Goal: Task Accomplishment & Management: Use online tool/utility

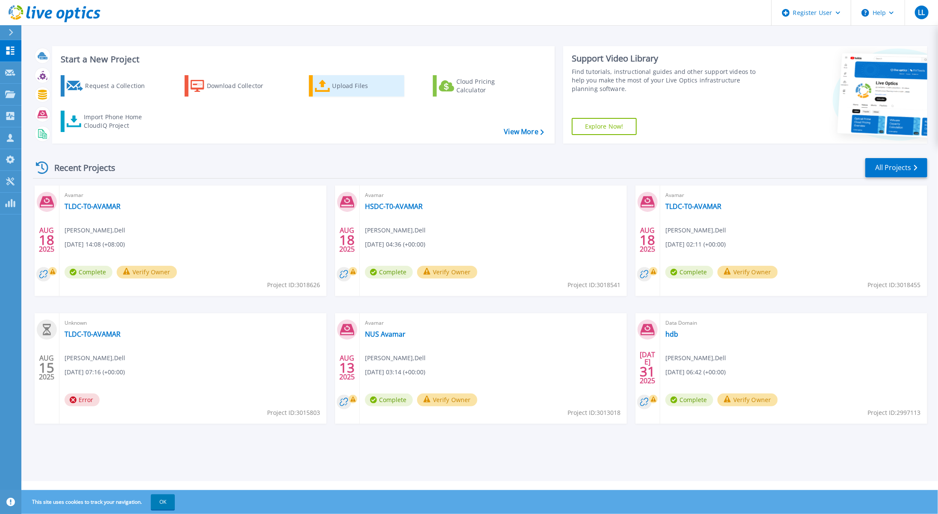
click at [336, 91] on div "Upload Files" at bounding box center [367, 85] width 68 height 17
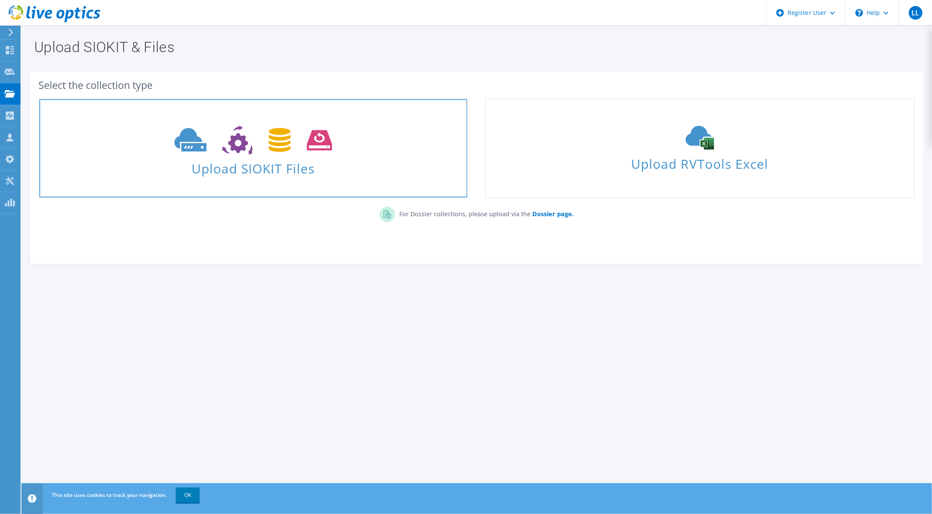
click at [323, 170] on span "Upload SIOKIT Files" at bounding box center [253, 166] width 428 height 18
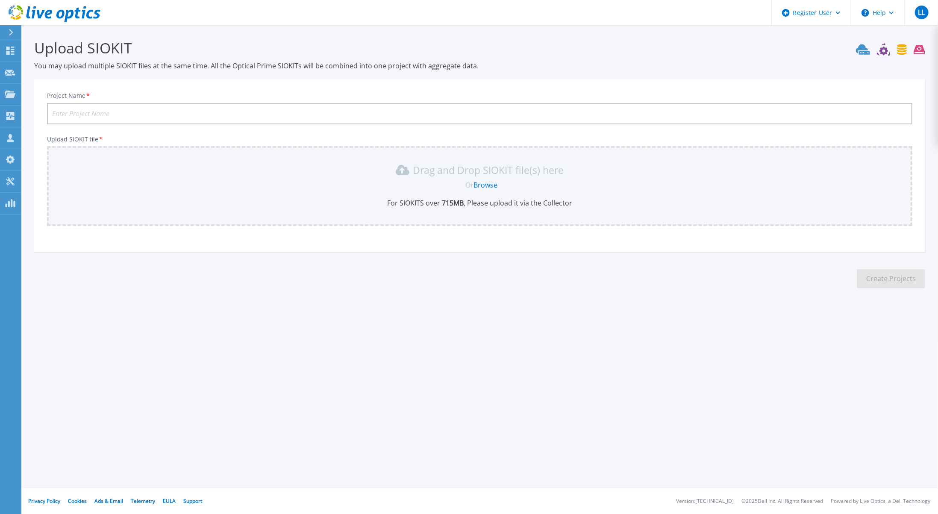
click at [348, 113] on input "Project Name *" at bounding box center [480, 113] width 866 height 21
type input "MSE-PROD-VCENTER"
click at [490, 187] on link "Browse" at bounding box center [486, 184] width 24 height 9
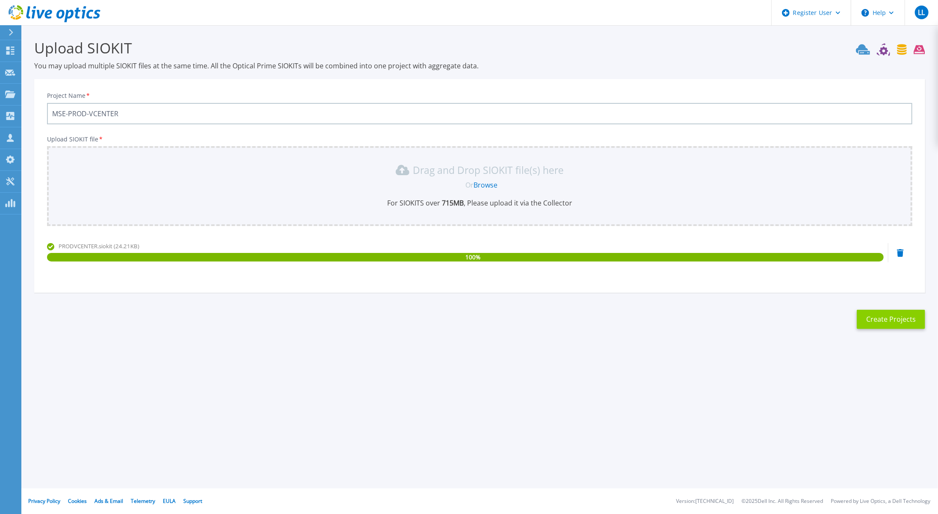
click at [892, 324] on button "Create Projects" at bounding box center [891, 319] width 68 height 19
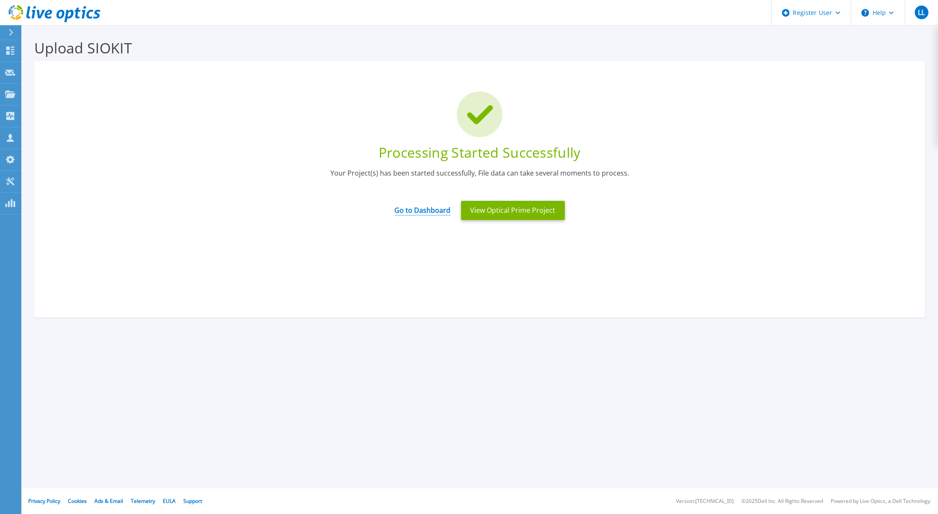
click at [422, 209] on link "Go to Dashboard" at bounding box center [423, 207] width 56 height 17
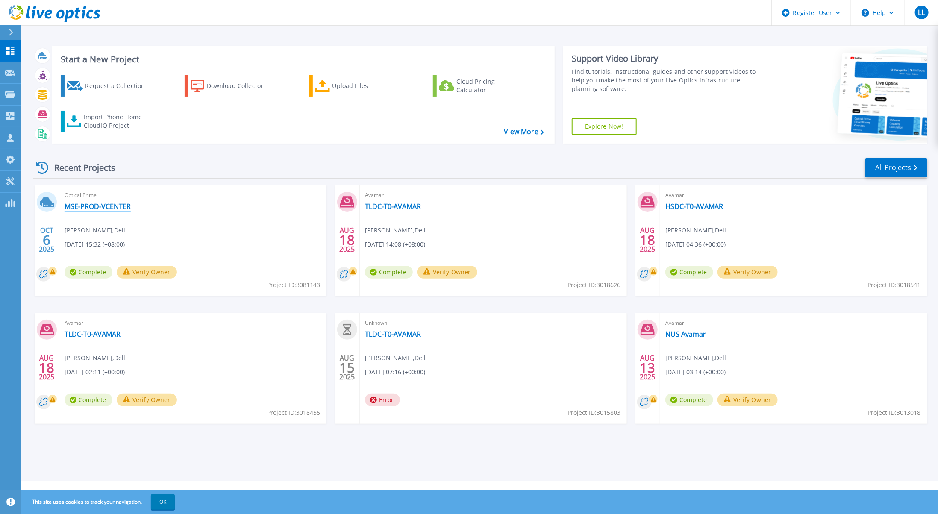
click at [84, 206] on link "MSE-PROD-VCENTER" at bounding box center [98, 206] width 66 height 9
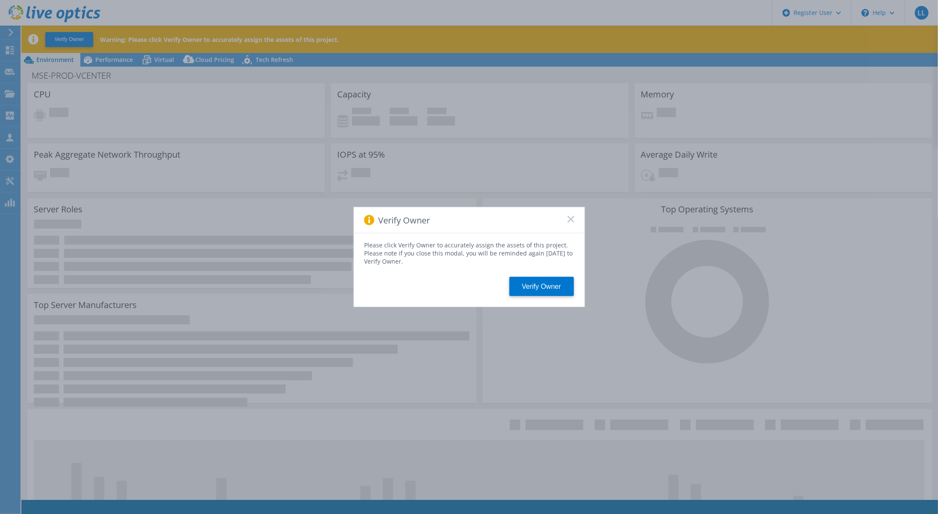
select select "USD"
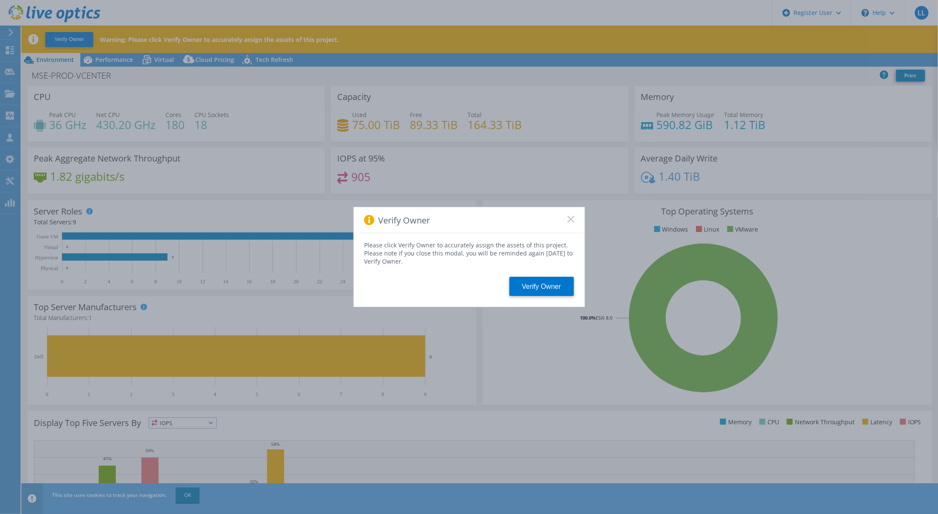
click at [568, 221] on icon at bounding box center [571, 219] width 7 height 7
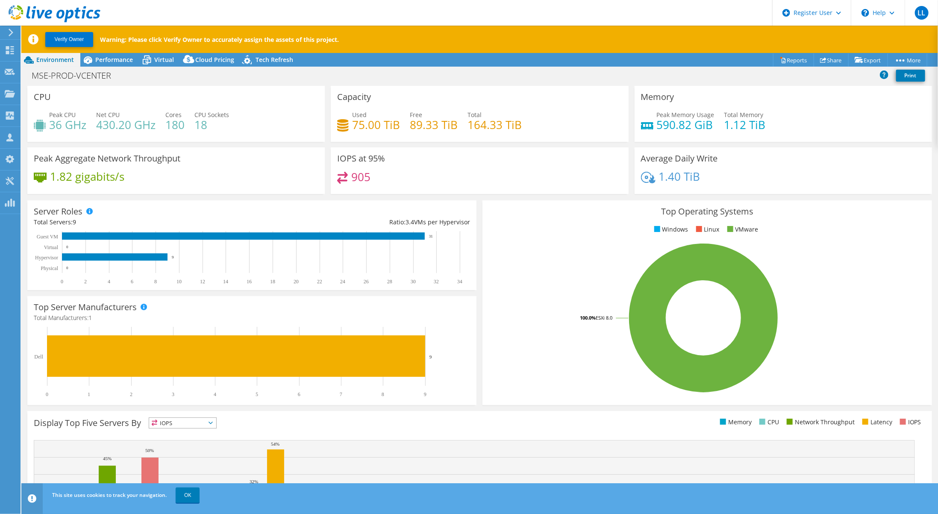
click at [775, 81] on div "MSE-PROD-VCENTER Print" at bounding box center [479, 76] width 917 height 16
click at [783, 58] on link "Reports" at bounding box center [793, 59] width 41 height 13
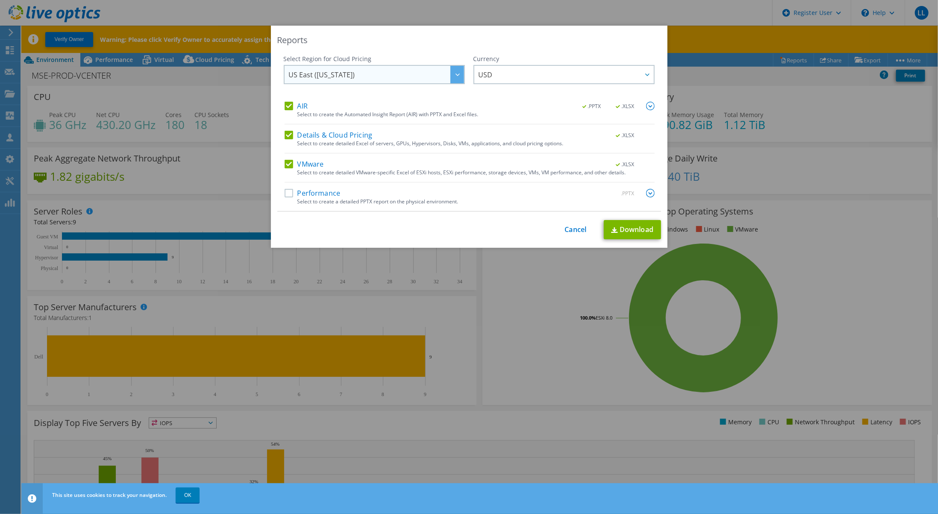
click at [419, 74] on span "US East (Virginia)" at bounding box center [376, 75] width 175 height 18
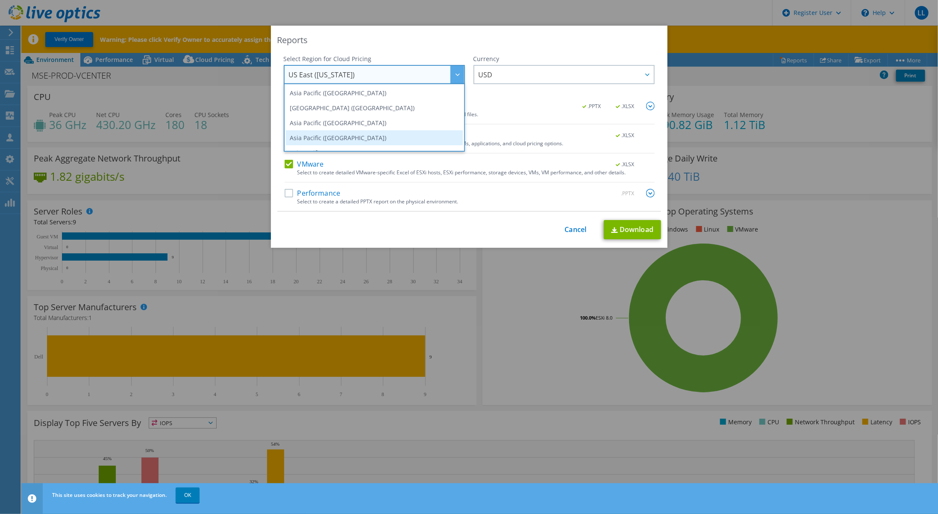
click at [397, 137] on li "Asia Pacific (Singapore)" at bounding box center [374, 137] width 177 height 15
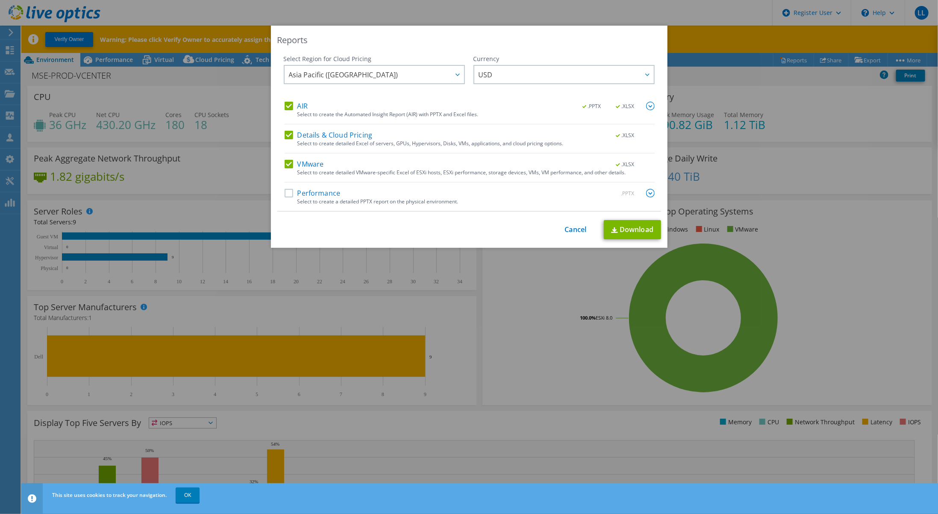
click at [550, 86] on div "USD ARS AUD BRL CAD CHF CLP CNY DKK EUR GBP HKD HUF INR JPY MXN MYR NOK NZD PEN…" at bounding box center [564, 75] width 181 height 21
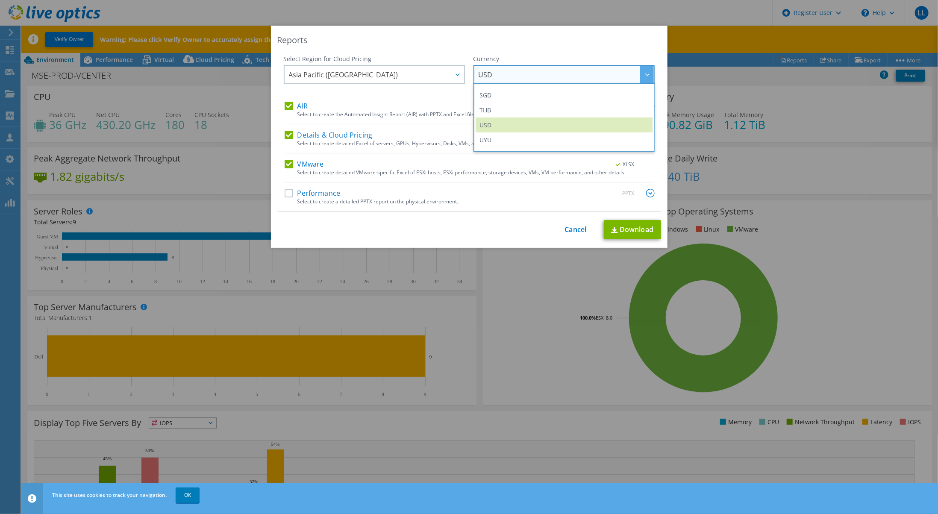
scroll to position [299, 0]
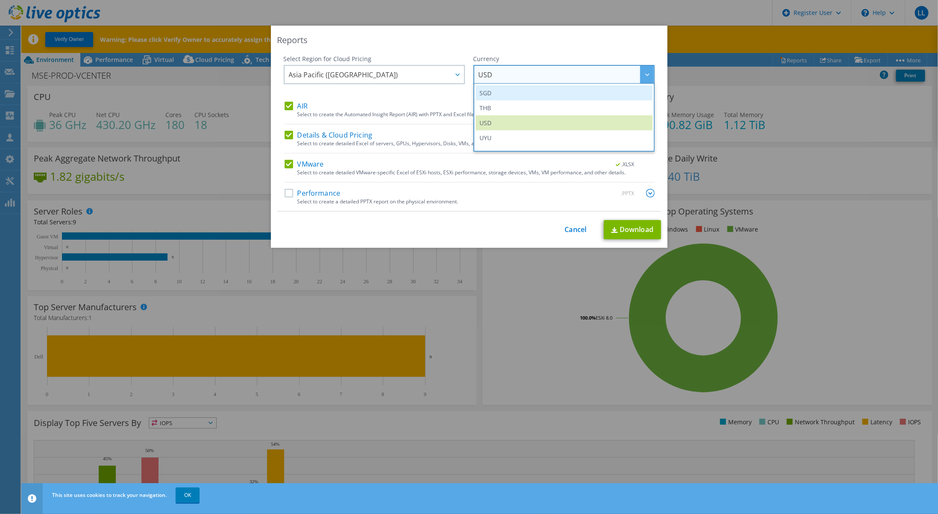
click at [565, 94] on li "SGD" at bounding box center [564, 93] width 177 height 15
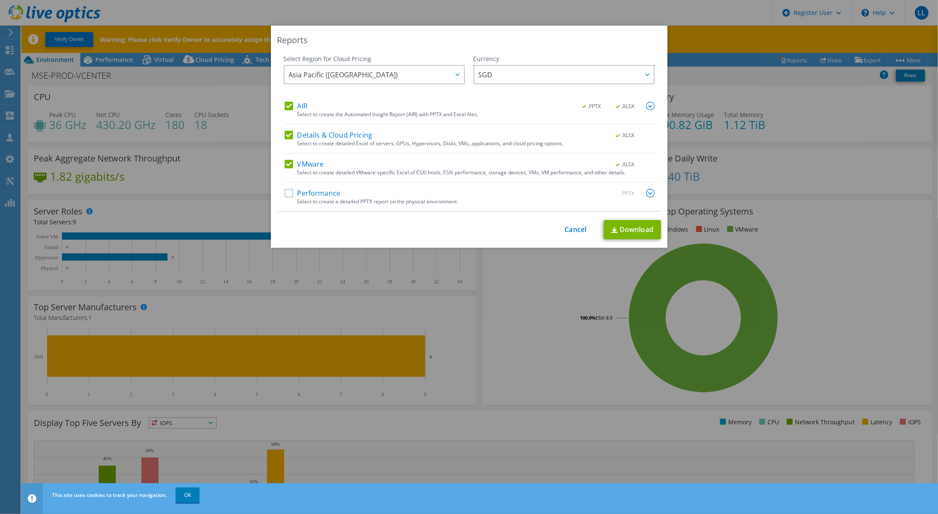
click at [285, 191] on label "Performance" at bounding box center [313, 193] width 56 height 9
click at [0, 0] on input "Performance" at bounding box center [0, 0] width 0 height 0
click at [630, 226] on link "Download" at bounding box center [632, 229] width 57 height 19
click at [575, 229] on link "Cancel" at bounding box center [576, 230] width 22 height 8
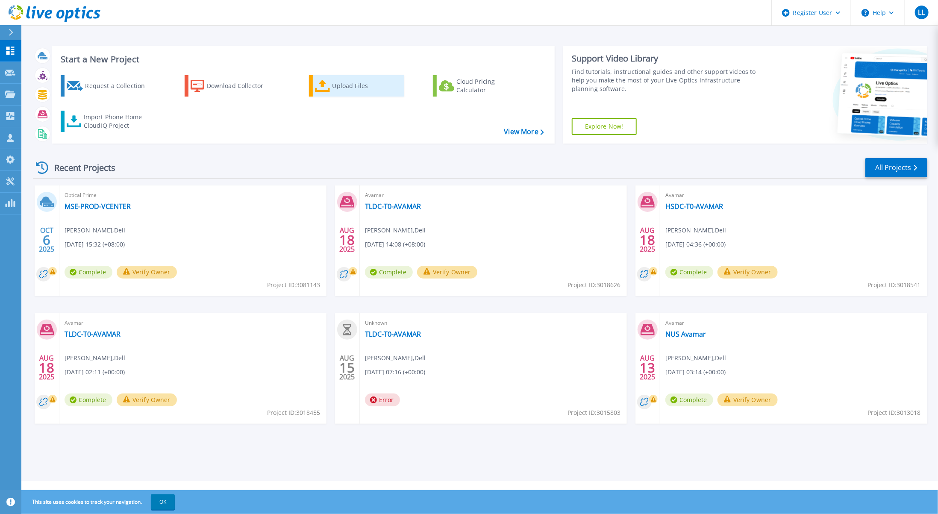
click at [356, 91] on div "Upload Files" at bounding box center [367, 85] width 68 height 17
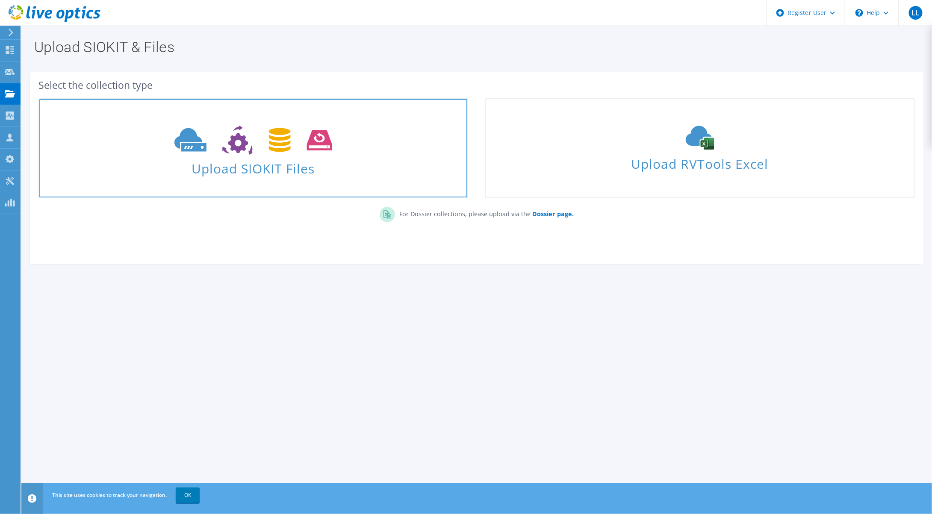
click at [303, 162] on span "Upload SIOKIT Files" at bounding box center [253, 166] width 428 height 18
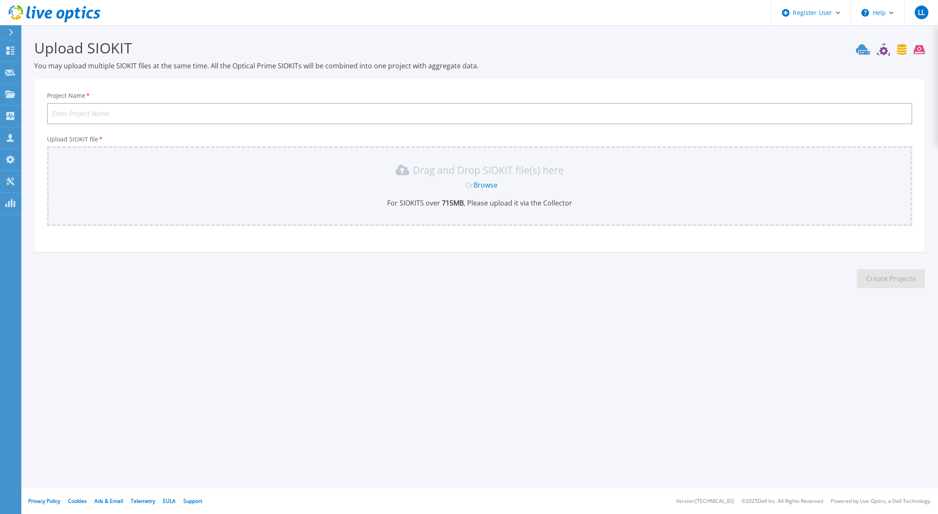
click at [209, 112] on input "Project Name *" at bounding box center [480, 113] width 866 height 21
type input "MSE-UAT-VCenter"
click at [485, 183] on link "Browse" at bounding box center [486, 184] width 24 height 9
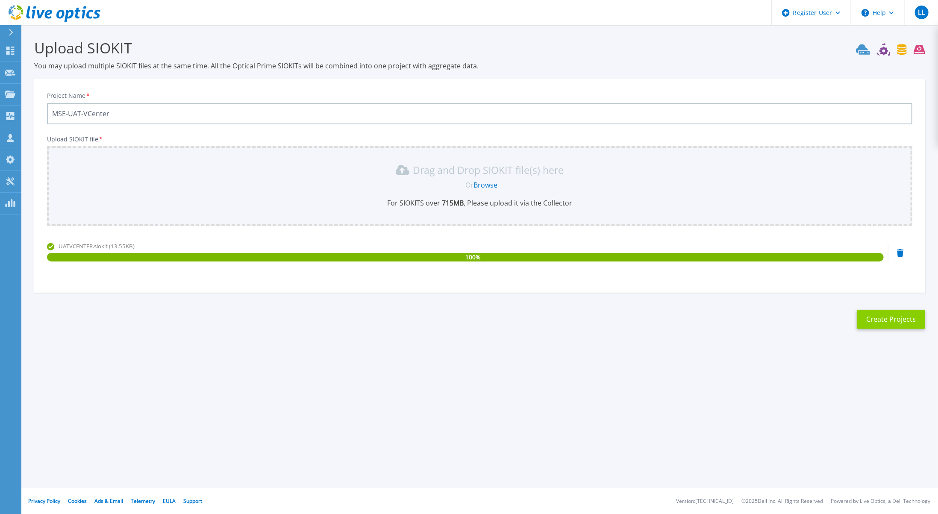
click at [887, 323] on button "Create Projects" at bounding box center [891, 319] width 68 height 19
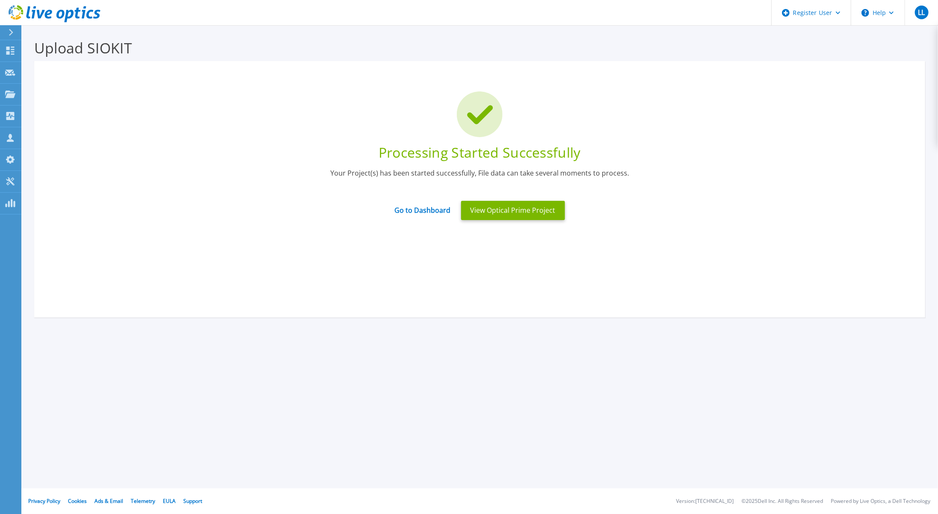
click at [418, 215] on div "Go to Dashboard" at bounding box center [423, 210] width 66 height 18
click at [419, 212] on link "Go to Dashboard" at bounding box center [423, 207] width 56 height 17
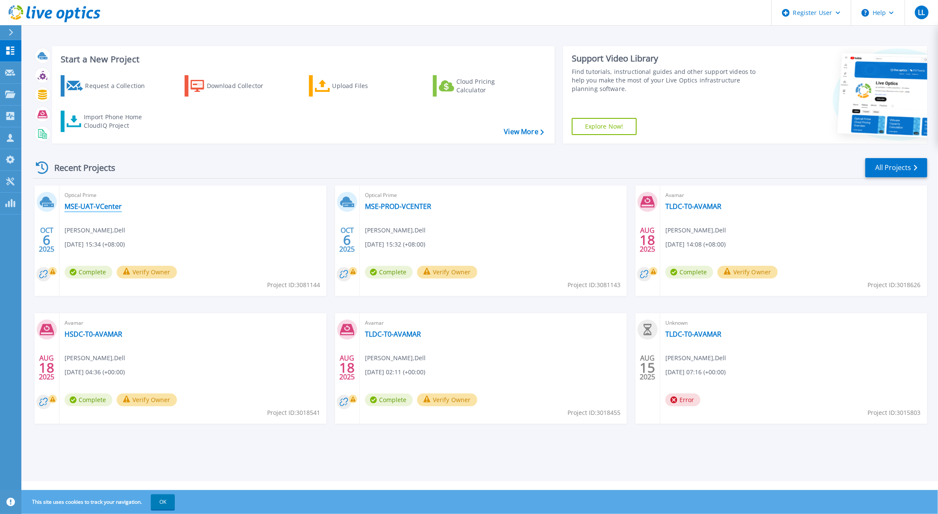
click at [94, 209] on link "MSE-UAT-VCenter" at bounding box center [93, 206] width 57 height 9
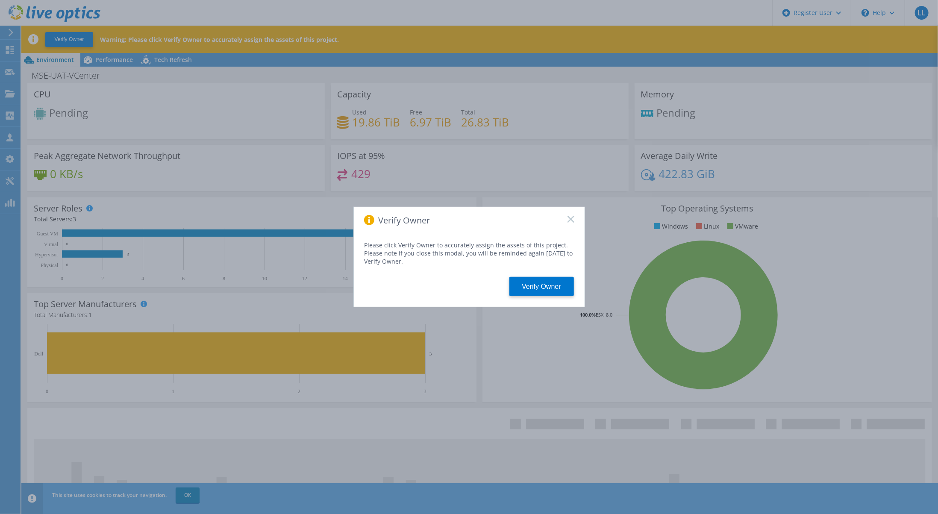
click at [572, 218] on rect at bounding box center [570, 218] width 7 height 7
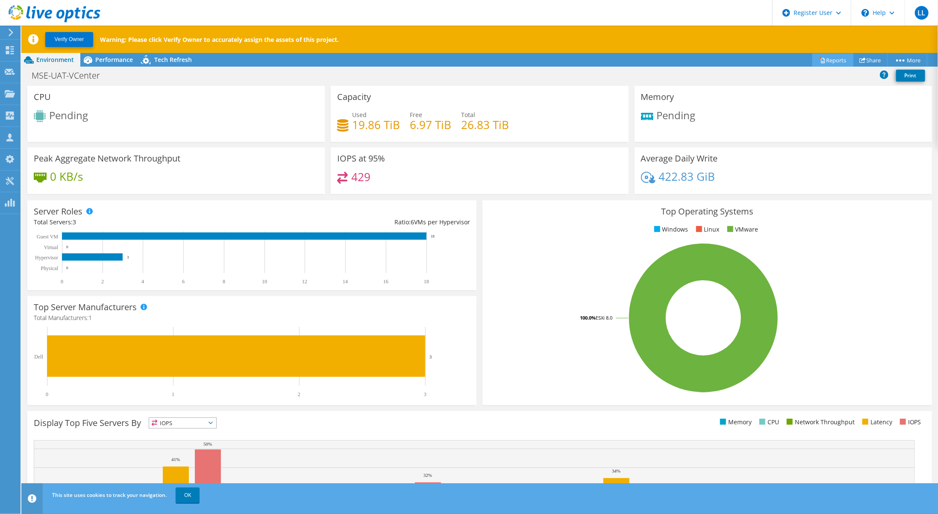
click at [841, 62] on link "Reports" at bounding box center [833, 59] width 41 height 13
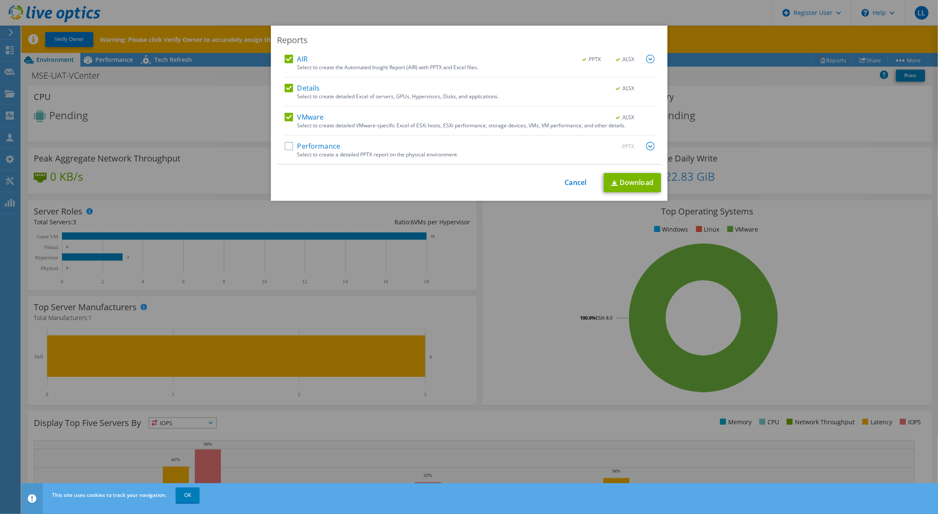
click at [286, 144] on label "Performance" at bounding box center [313, 146] width 56 height 9
click at [0, 0] on input "Performance" at bounding box center [0, 0] width 0 height 0
click at [629, 182] on link "Download" at bounding box center [632, 182] width 57 height 19
click at [578, 179] on link "Cancel" at bounding box center [576, 183] width 22 height 8
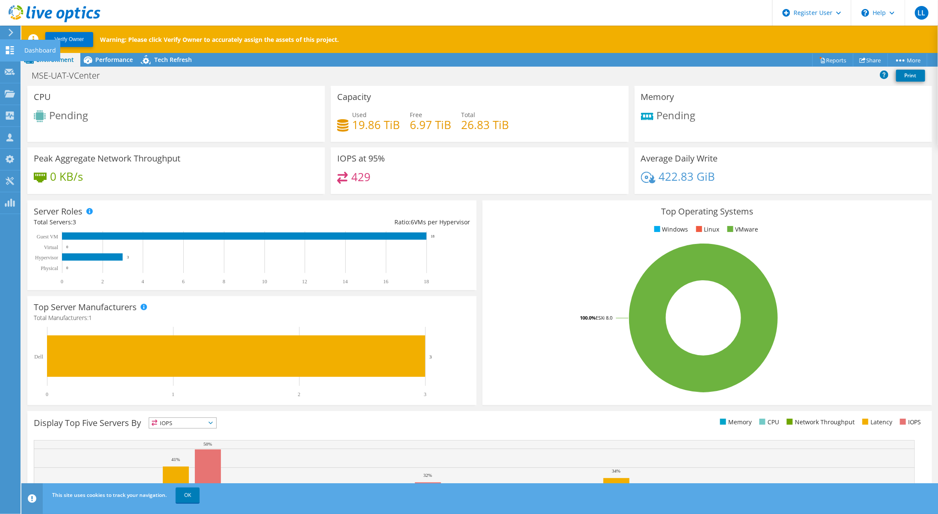
click at [10, 51] on icon at bounding box center [10, 50] width 10 height 8
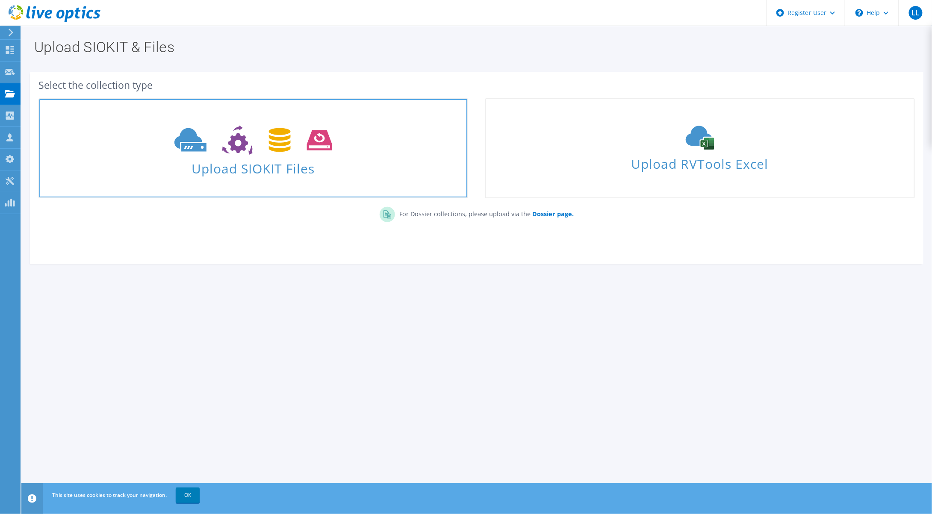
click at [288, 189] on link "Upload SIOKIT Files" at bounding box center [253, 148] width 430 height 100
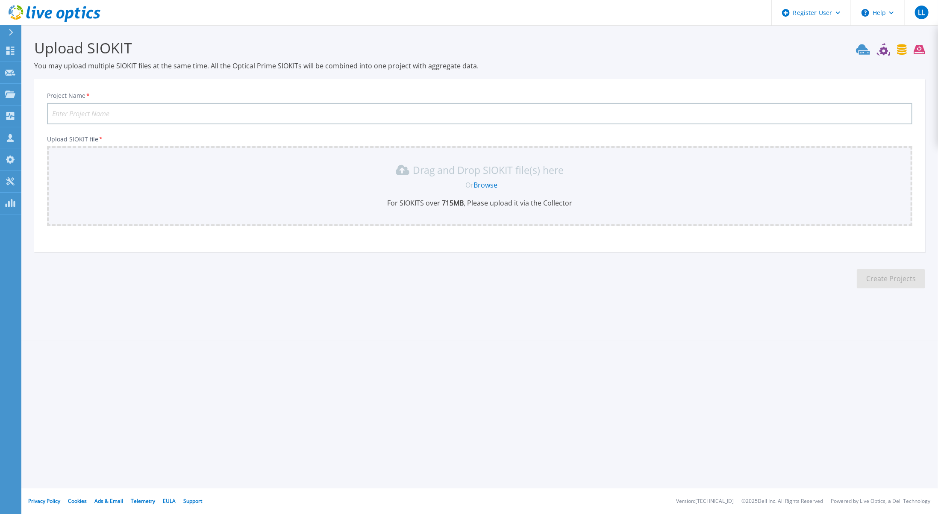
click at [272, 119] on input "Project Name *" at bounding box center [480, 113] width 866 height 21
type input "MSE-NetWorker"
click at [493, 183] on link "Browse" at bounding box center [486, 184] width 24 height 9
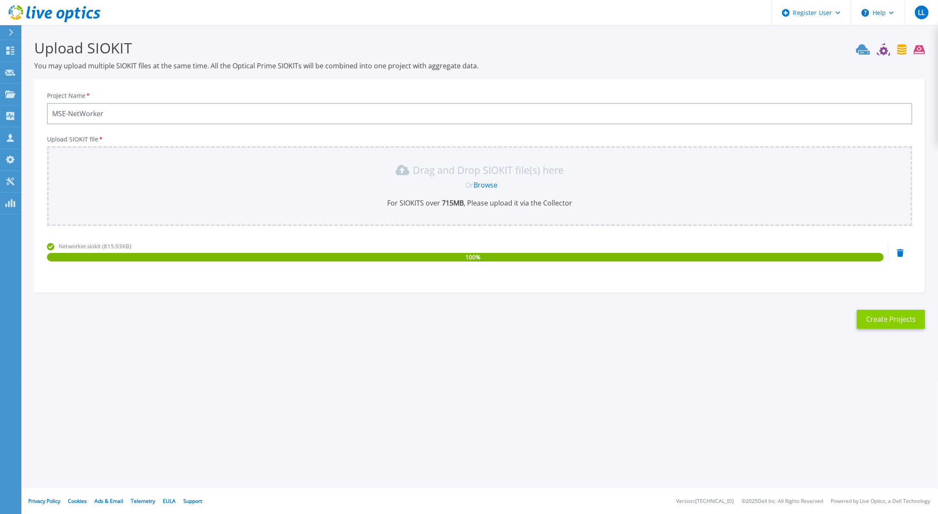
click at [906, 323] on button "Create Projects" at bounding box center [891, 319] width 68 height 19
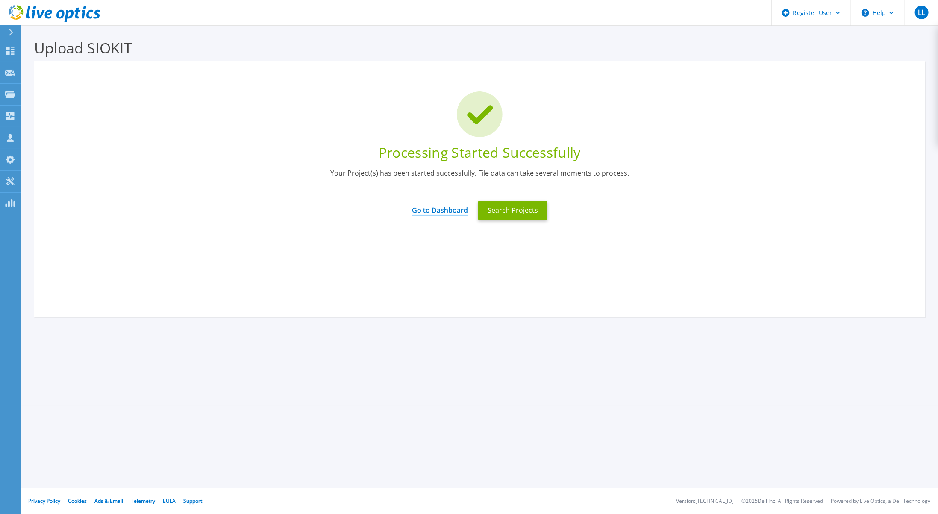
click at [449, 212] on link "Go to Dashboard" at bounding box center [440, 207] width 56 height 17
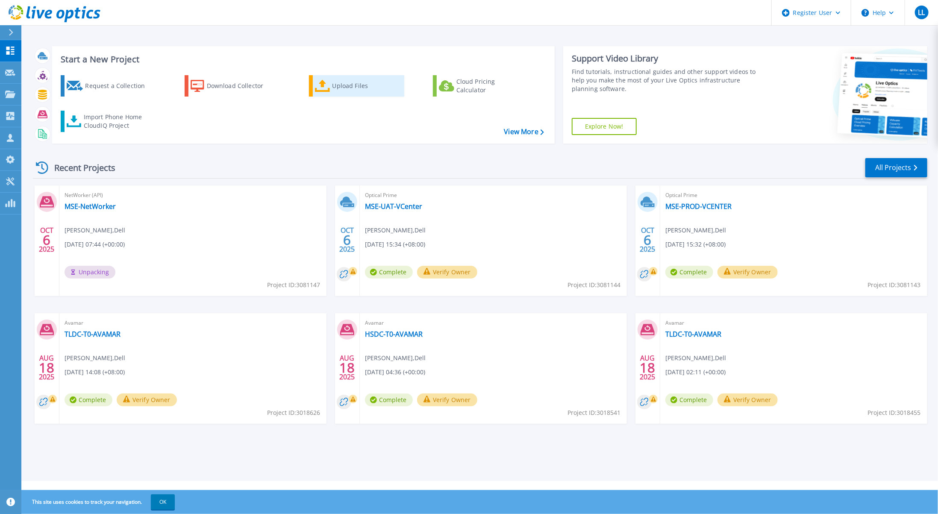
click at [344, 83] on div "Upload Files" at bounding box center [367, 85] width 68 height 17
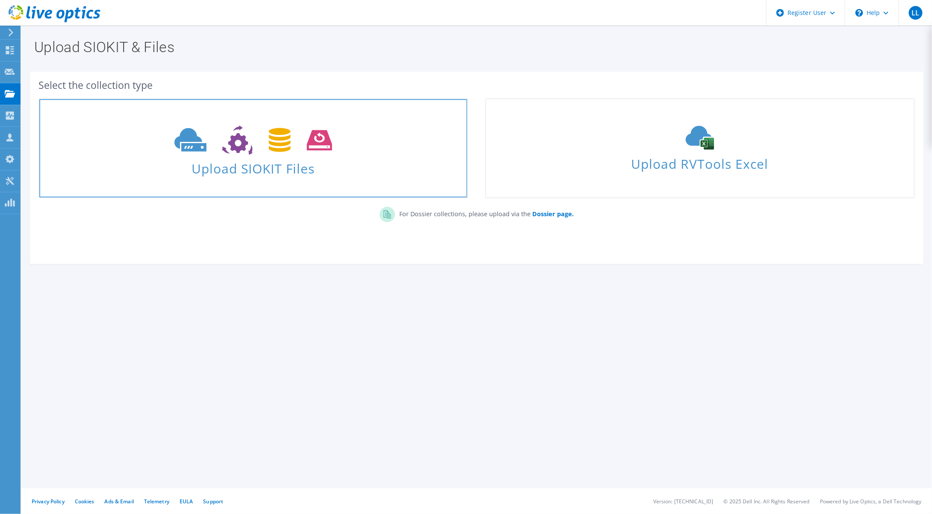
click at [268, 170] on span "Upload SIOKIT Files" at bounding box center [253, 166] width 428 height 18
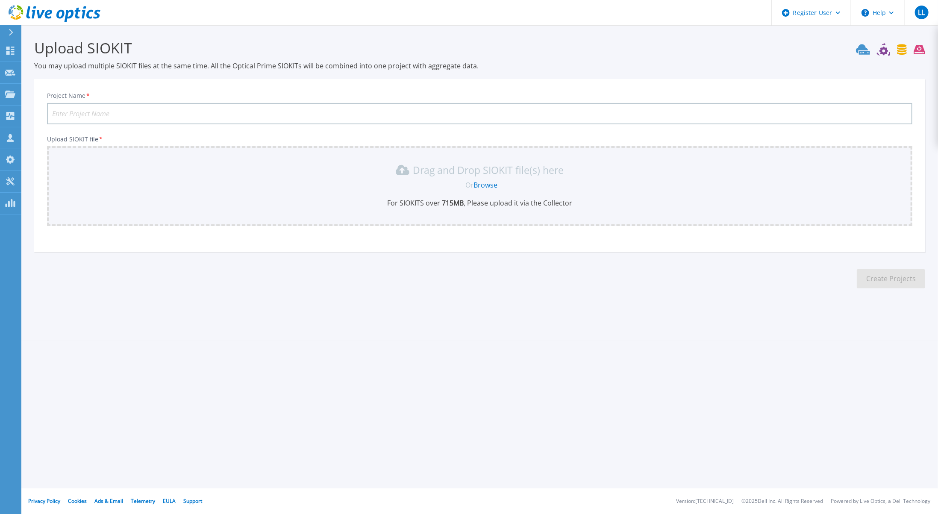
click at [234, 115] on input "Project Name *" at bounding box center [480, 113] width 866 height 21
type input "MSE-Data Domain"
click at [494, 188] on link "Browse" at bounding box center [486, 184] width 24 height 9
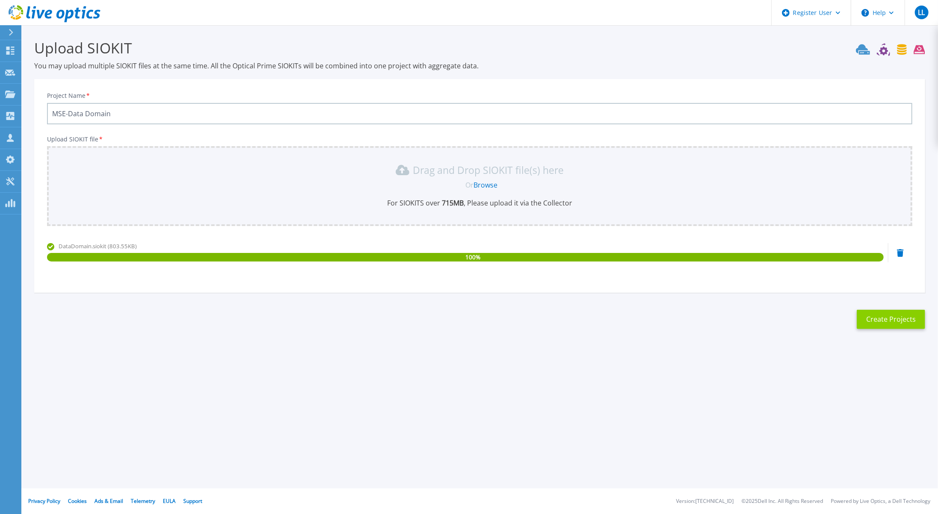
click at [897, 325] on button "Create Projects" at bounding box center [891, 319] width 68 height 19
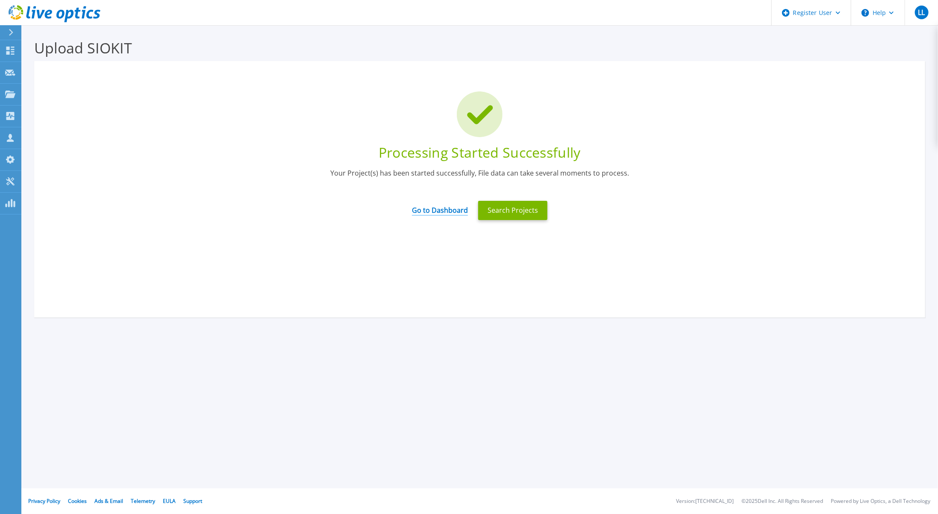
click at [453, 209] on link "Go to Dashboard" at bounding box center [440, 207] width 56 height 17
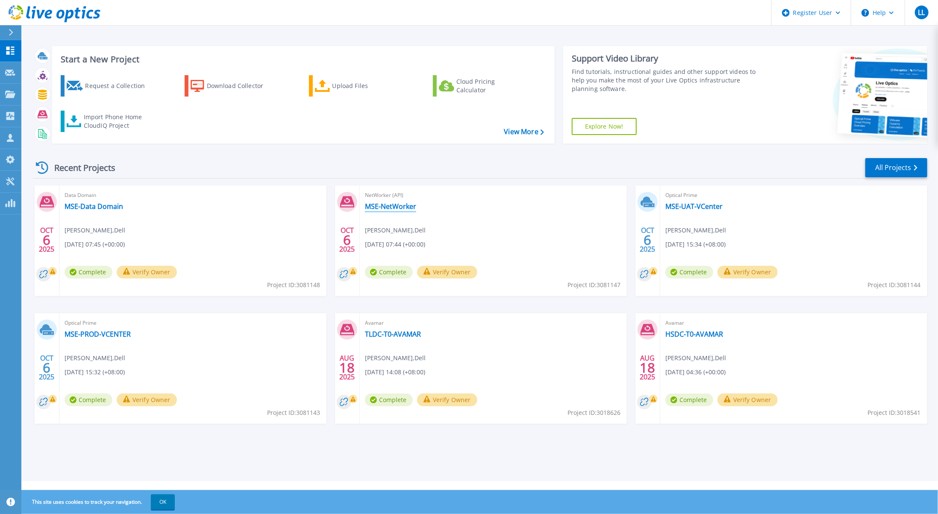
click at [394, 203] on link "MSE-NetWorker" at bounding box center [390, 206] width 51 height 9
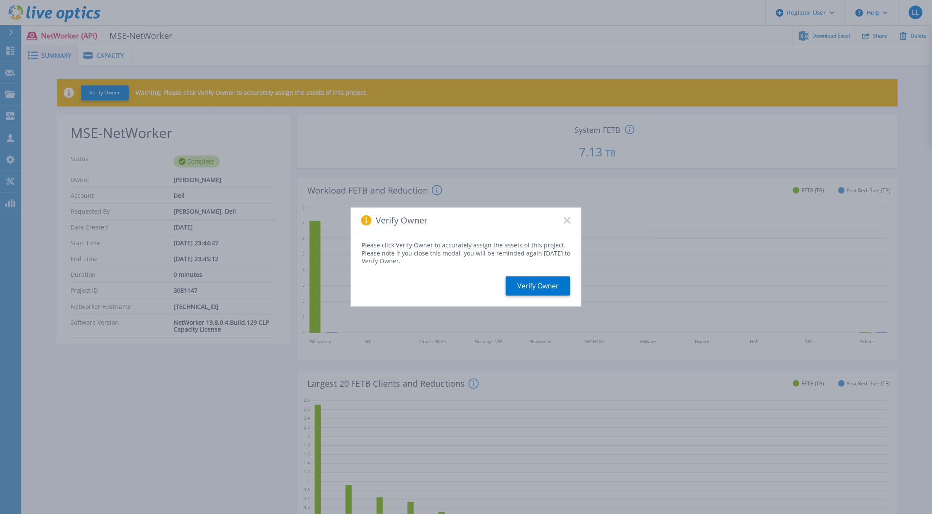
click at [566, 223] on rect at bounding box center [566, 220] width 7 height 7
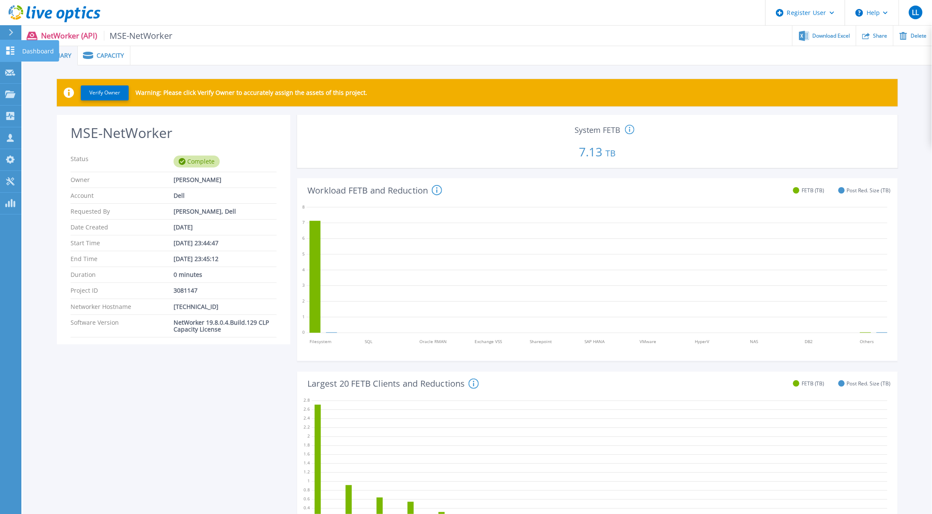
click at [9, 48] on icon at bounding box center [10, 51] width 8 height 8
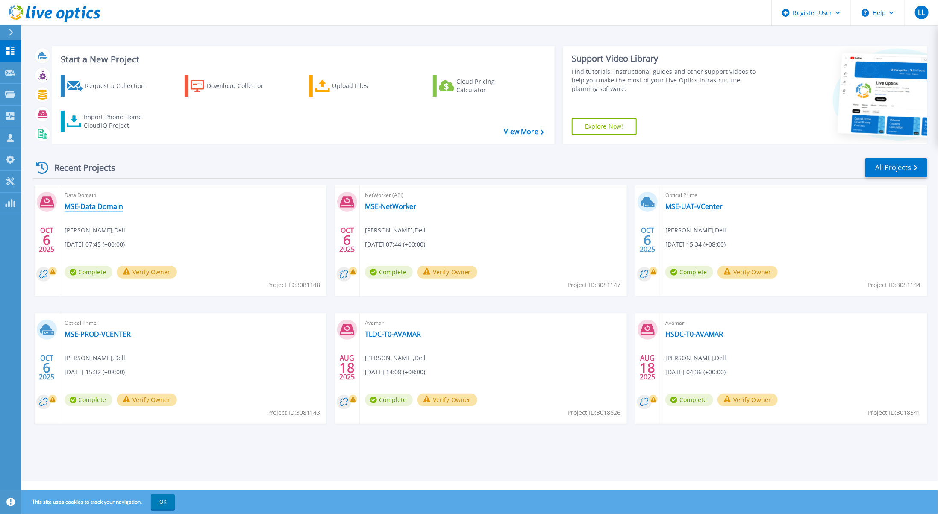
click at [103, 209] on link "MSE-Data Domain" at bounding box center [94, 206] width 59 height 9
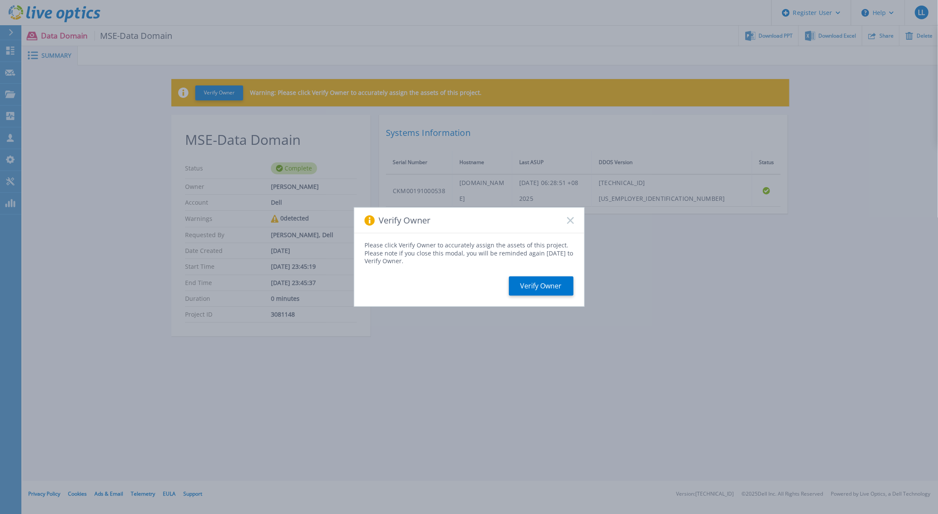
click at [573, 219] on icon at bounding box center [570, 220] width 7 height 7
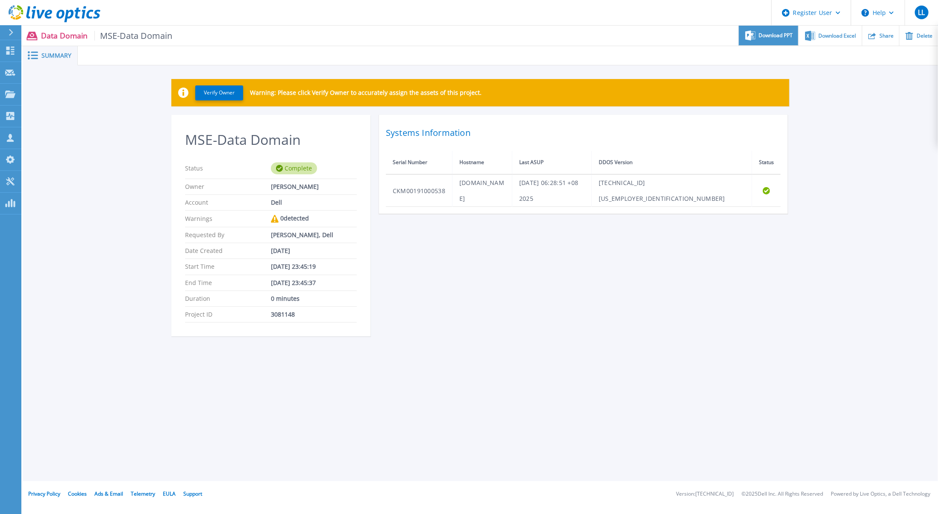
click at [763, 38] on span "Download PPT" at bounding box center [776, 35] width 34 height 5
click at [644, 334] on div "MSE-Data Domain Status Complete Owner Lewis Loo Account Dell Warnings 0 detecte…" at bounding box center [480, 231] width 618 height 232
click at [14, 49] on icon at bounding box center [10, 51] width 8 height 8
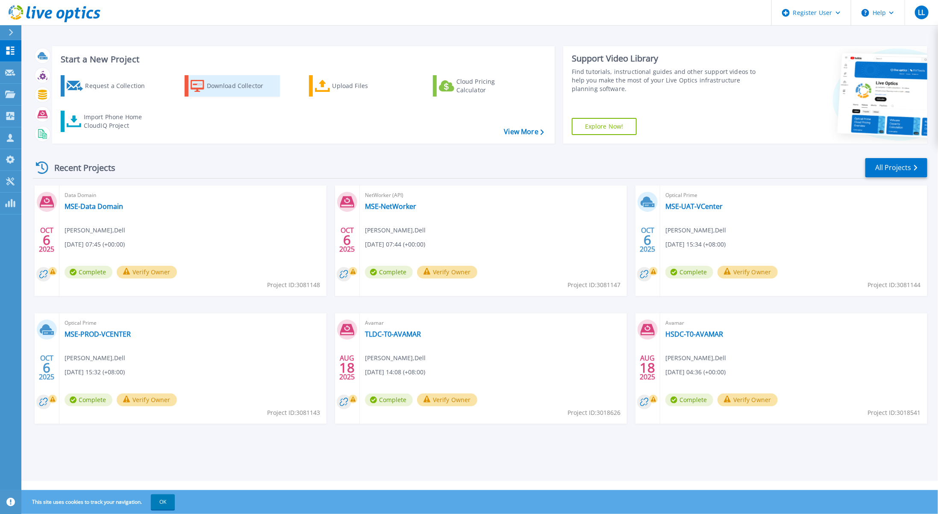
click at [229, 90] on div "Download Collector" at bounding box center [241, 85] width 68 height 17
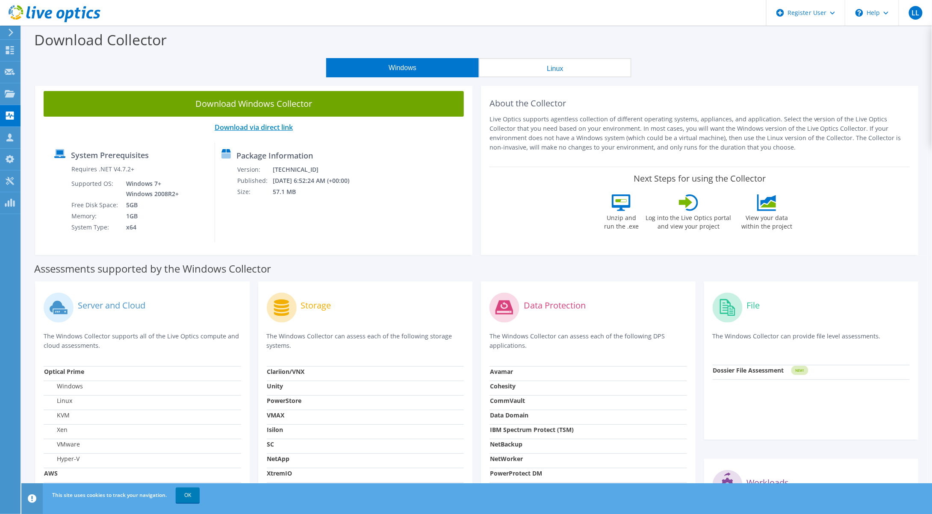
click at [259, 127] on link "Download via direct link" at bounding box center [254, 127] width 78 height 9
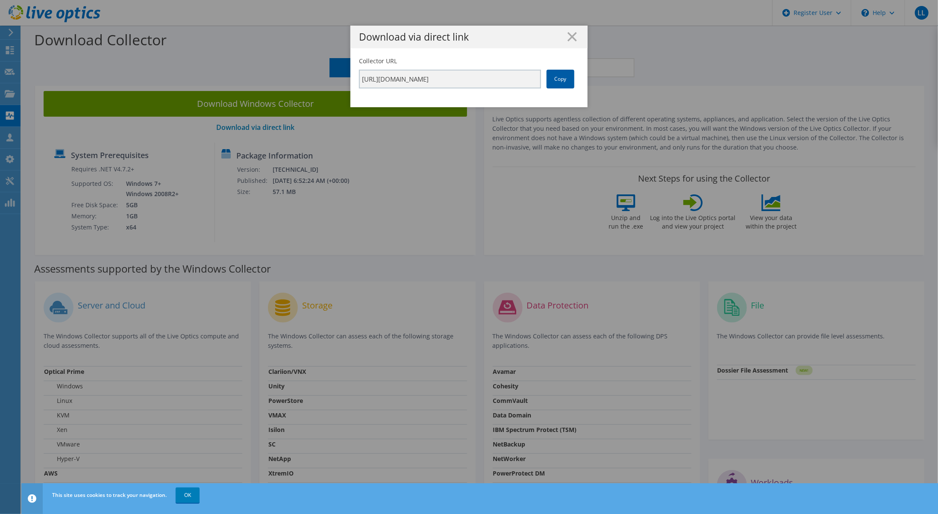
click at [563, 79] on link "Copy" at bounding box center [561, 79] width 28 height 19
click at [571, 36] on icon at bounding box center [572, 36] width 9 height 9
